Goal: Find specific page/section

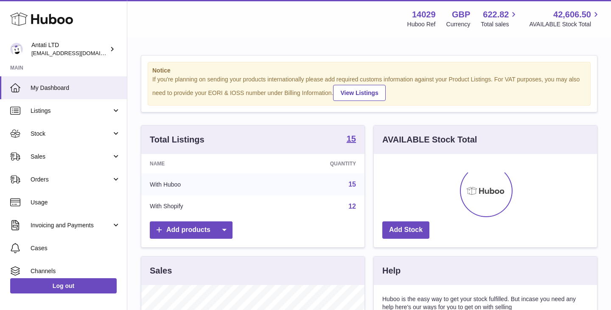
scroll to position [132, 223]
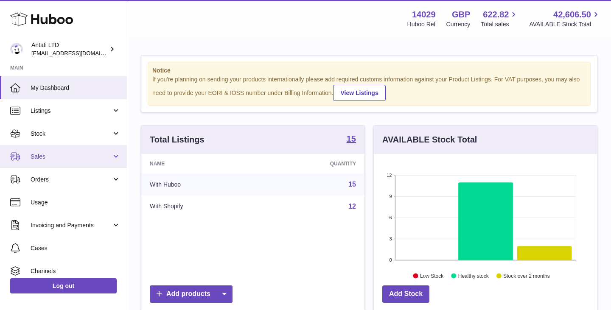
click at [88, 158] on span "Sales" at bounding box center [71, 157] width 81 height 8
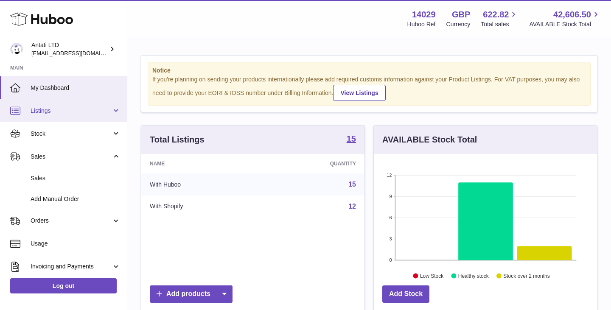
click at [75, 112] on span "Listings" at bounding box center [71, 111] width 81 height 8
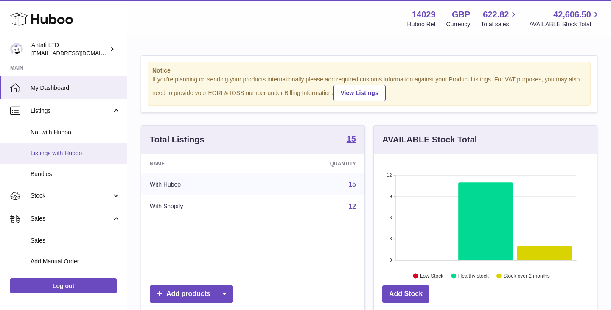
click at [50, 159] on link "Listings with Huboo" at bounding box center [63, 153] width 127 height 21
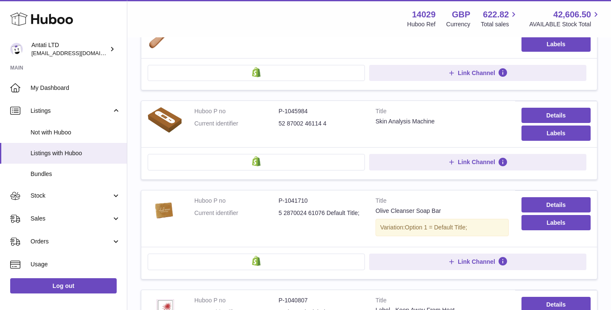
scroll to position [370, 0]
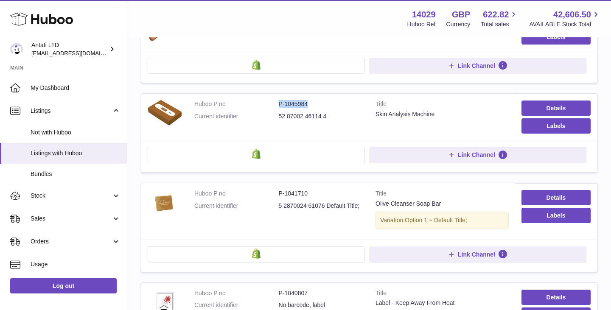
drag, startPoint x: 309, startPoint y: 104, endPoint x: 276, endPoint y: 104, distance: 33.1
click at [276, 104] on dl "Huboo P no P-1045984 Current identifier 52 87002 46114 4" at bounding box center [278, 112] width 168 height 25
copy dl "P-1045984"
